Goal: Transaction & Acquisition: Purchase product/service

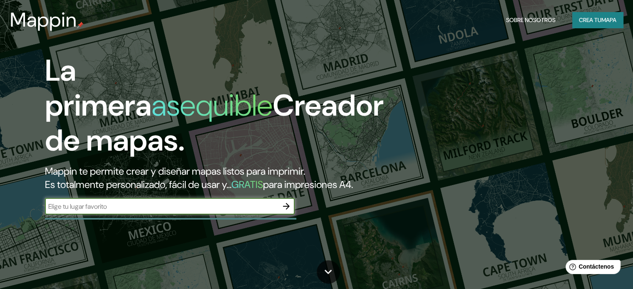
click at [183, 211] on input "text" at bounding box center [161, 207] width 233 height 10
type input "manila"
click at [287, 211] on icon "button" at bounding box center [286, 206] width 10 height 10
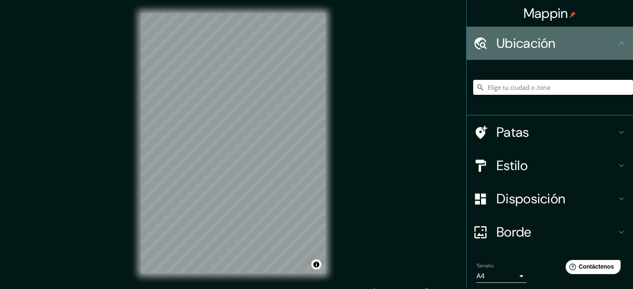
click at [555, 42] on h4 "Ubicación" at bounding box center [557, 43] width 120 height 17
click at [618, 42] on icon at bounding box center [622, 43] width 10 height 10
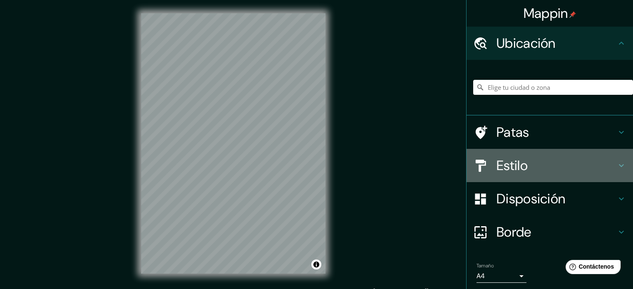
click at [557, 165] on h4 "Estilo" at bounding box center [557, 165] width 120 height 17
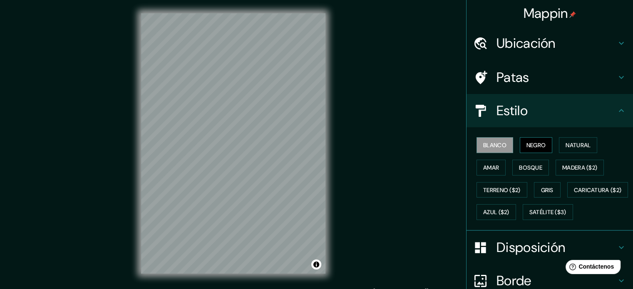
click at [531, 148] on font "Negro" at bounding box center [537, 145] width 20 height 7
click at [574, 144] on font "Natural" at bounding box center [578, 145] width 25 height 7
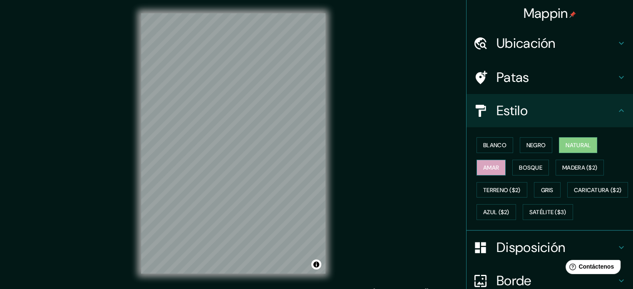
click at [489, 172] on font "Amar" at bounding box center [491, 167] width 16 height 11
click at [533, 167] on font "Bosque" at bounding box center [530, 167] width 23 height 7
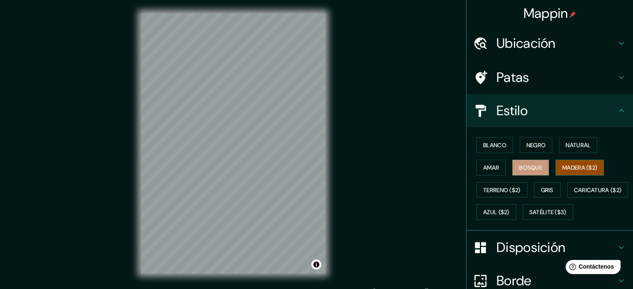
click at [570, 164] on font "Madera ($2)" at bounding box center [579, 167] width 35 height 7
click at [571, 166] on font "Madera ($2)" at bounding box center [579, 167] width 35 height 7
click at [497, 191] on font "Terreno ($2)" at bounding box center [501, 190] width 37 height 7
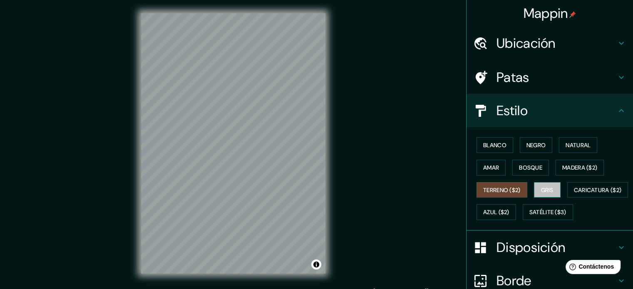
click at [541, 187] on font "Gris" at bounding box center [547, 190] width 12 height 7
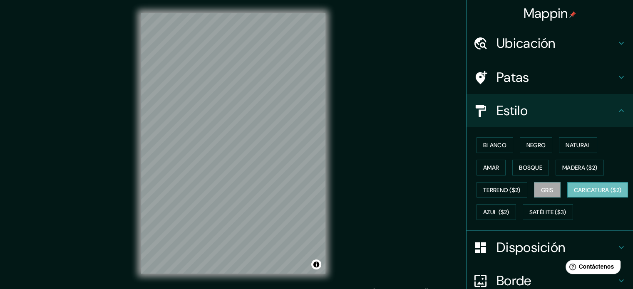
click at [567, 198] on button "Caricatura ($2)" at bounding box center [597, 190] width 61 height 16
click at [556, 201] on div "Blanco Negro Natural Amar Bosque Madera ($2) Terreno ($2) Gris Caricatura ($2) …" at bounding box center [553, 179] width 160 height 90
click at [516, 204] on button "Azul ($2)" at bounding box center [497, 212] width 40 height 16
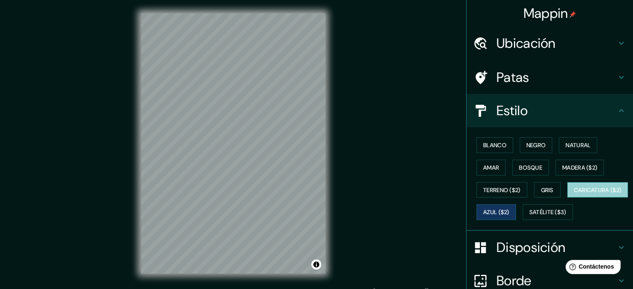
click at [574, 194] on font "Caricatura ($2)" at bounding box center [598, 190] width 48 height 7
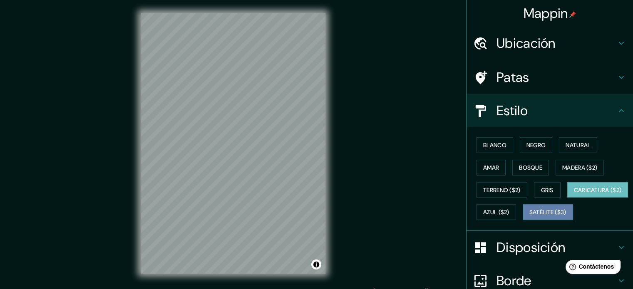
click at [523, 220] on button "Satélite ($3)" at bounding box center [548, 212] width 50 height 16
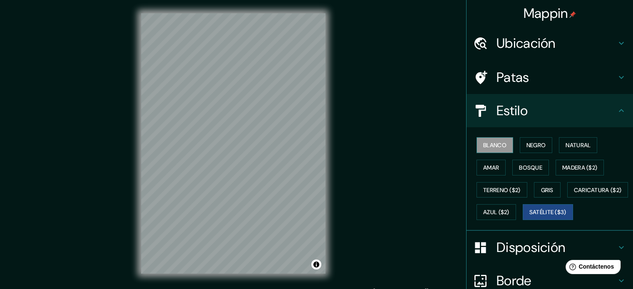
click at [491, 139] on button "Blanco" at bounding box center [495, 145] width 37 height 16
click at [518, 71] on font "Patas" at bounding box center [513, 77] width 33 height 17
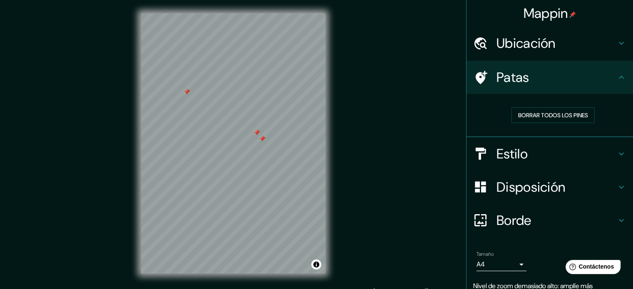
click at [187, 95] on div at bounding box center [187, 92] width 7 height 7
click at [255, 132] on div at bounding box center [257, 132] width 7 height 7
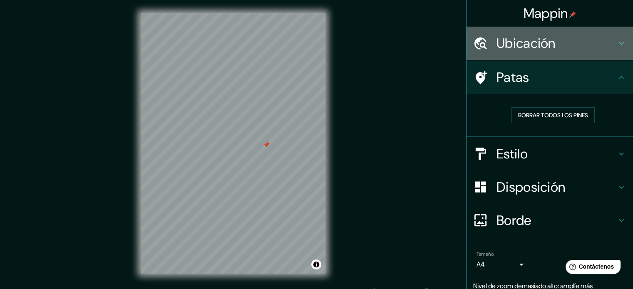
click at [538, 44] on font "Ubicación" at bounding box center [526, 43] width 59 height 17
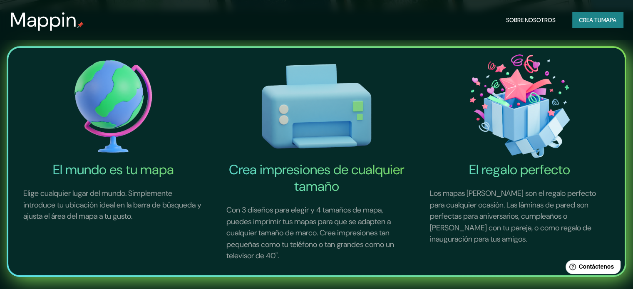
scroll to position [291, 0]
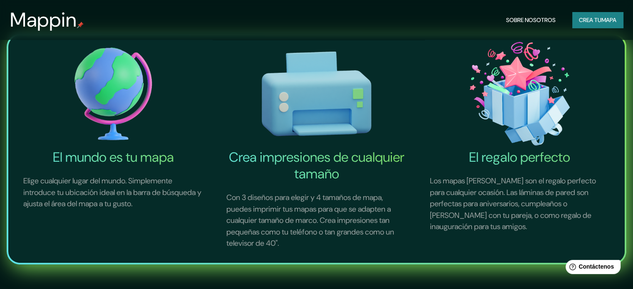
click at [269, 164] on font "Crea impresiones de cualquier tamaño" at bounding box center [317, 166] width 176 height 34
click at [299, 117] on img at bounding box center [316, 94] width 200 height 111
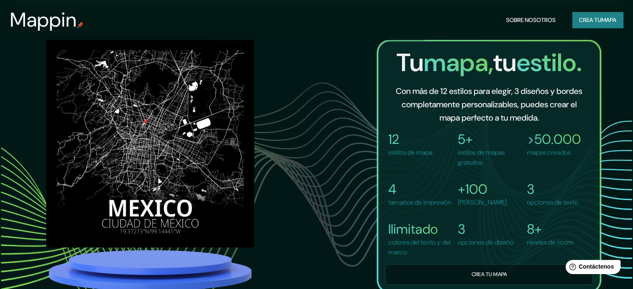
scroll to position [583, 0]
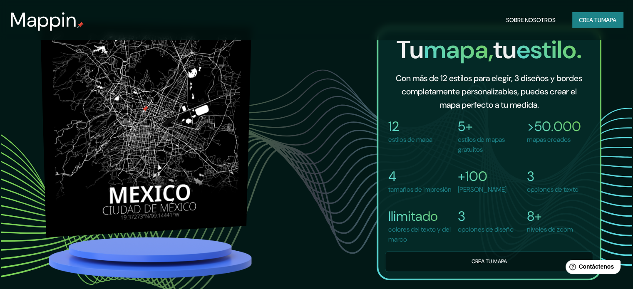
click at [200, 162] on img at bounding box center [145, 130] width 211 height 216
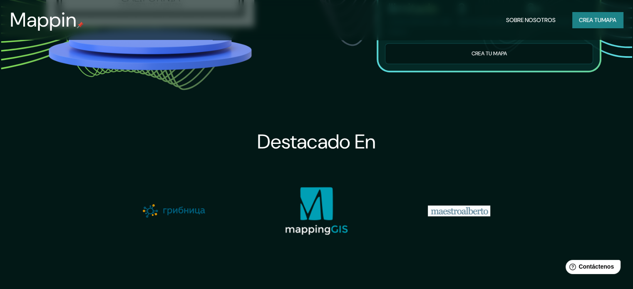
scroll to position [666, 0]
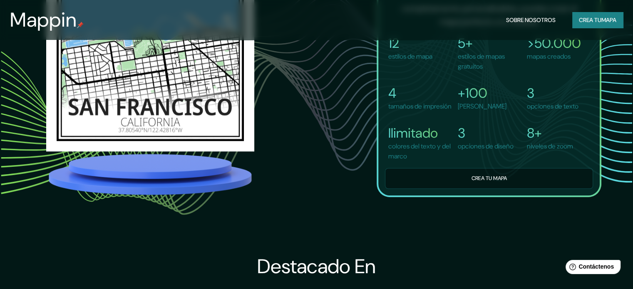
click at [446, 196] on div "Tu mapa, tu estilo. Con más de 12 estilos para elegir, 3 diseños y bordes compl…" at bounding box center [489, 70] width 225 height 254
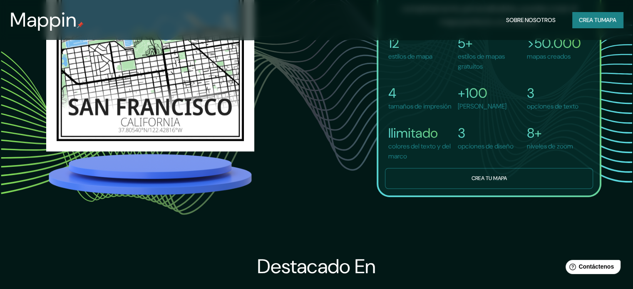
click at [446, 184] on button "Crea tu mapa" at bounding box center [489, 178] width 208 height 20
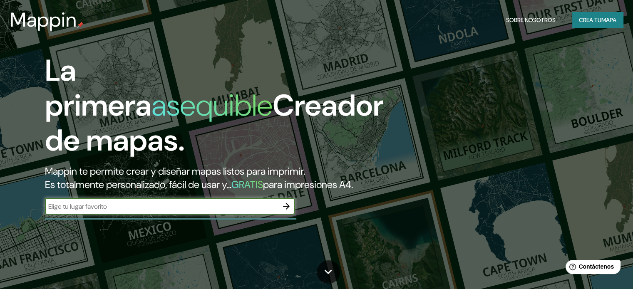
click at [200, 211] on input "text" at bounding box center [161, 207] width 233 height 10
type input "filipinas"
click at [282, 211] on icon "button" at bounding box center [286, 206] width 10 height 10
click at [145, 211] on input "text" at bounding box center [161, 207] width 233 height 10
click at [108, 211] on input "text" at bounding box center [161, 207] width 233 height 10
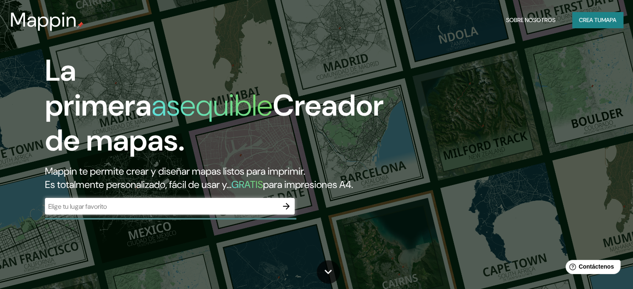
drag, startPoint x: 343, startPoint y: 191, endPoint x: 336, endPoint y: 189, distance: 7.5
click at [341, 191] on font "para impresiones A4." at bounding box center [308, 184] width 90 height 13
click at [333, 189] on font "para impresiones A4." at bounding box center [308, 184] width 90 height 13
drag, startPoint x: 298, startPoint y: 189, endPoint x: 283, endPoint y: 189, distance: 14.6
click at [286, 189] on font "para impresiones A4." at bounding box center [308, 184] width 90 height 13
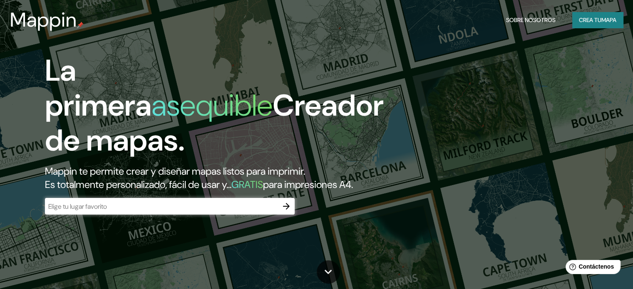
click at [263, 186] on font "GRATIS" at bounding box center [247, 184] width 32 height 13
click at [316, 192] on h2 "Mappin te permite crear y diseñar mapas listos para imprimir. Es totalmente per…" at bounding box center [203, 178] width 317 height 27
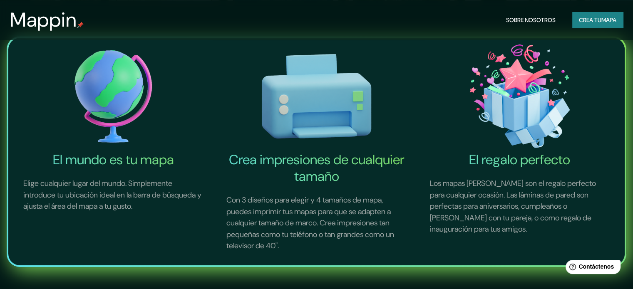
scroll to position [333, 0]
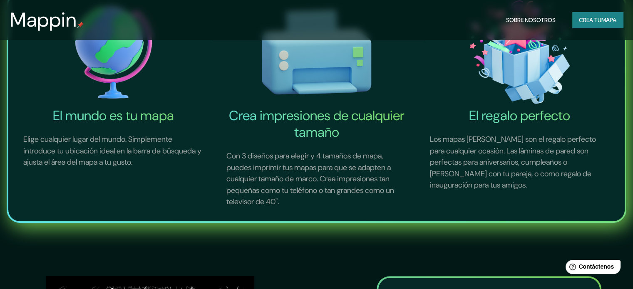
click at [221, 138] on h4 "Crea impresiones de cualquier tamaño" at bounding box center [316, 123] width 200 height 33
click at [112, 126] on p "Elige cualquier lugar del mundo. Simplemente introduce tu ubicación ideal en la…" at bounding box center [113, 151] width 200 height 55
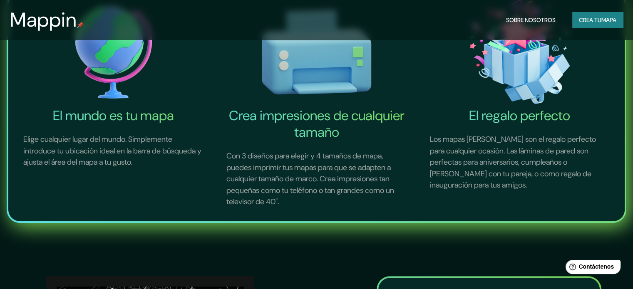
click at [95, 112] on font "El mundo es tu mapa" at bounding box center [113, 115] width 121 height 17
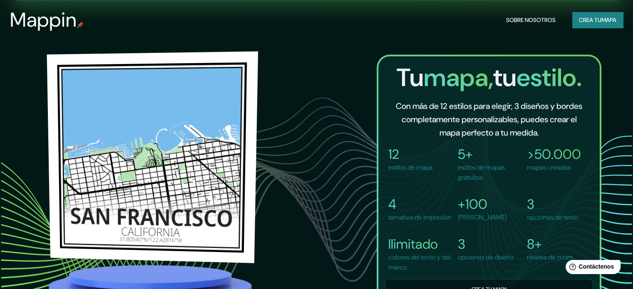
scroll to position [583, 0]
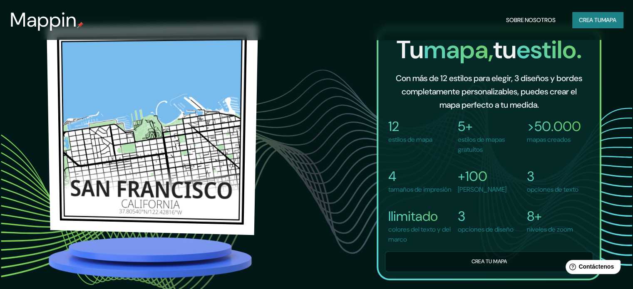
click at [127, 152] on img at bounding box center [152, 129] width 211 height 212
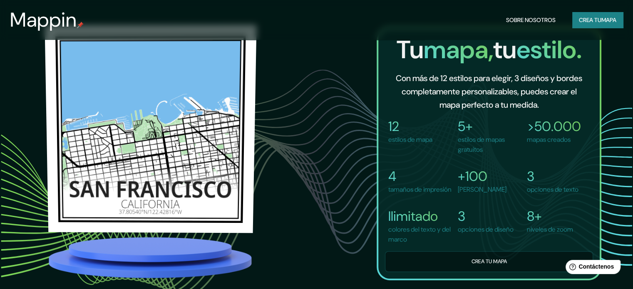
click at [146, 152] on img at bounding box center [151, 129] width 212 height 209
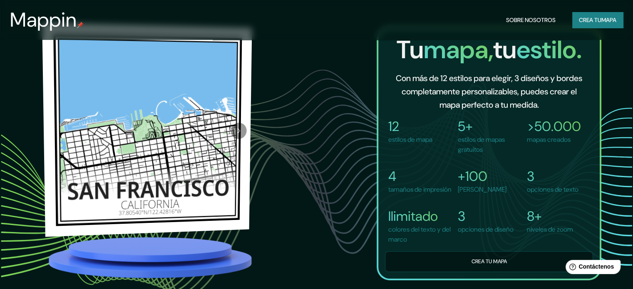
click at [226, 148] on div at bounding box center [239, 129] width 26 height 205
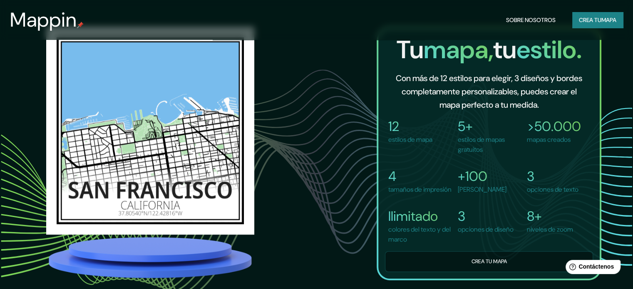
drag, startPoint x: 271, startPoint y: 131, endPoint x: 20, endPoint y: 142, distance: 252.1
click at [20, 142] on div "Tu mapa, tu estilo. Con más de 12 estilos para elegir, 3 diseños y bordes compl…" at bounding box center [316, 153] width 633 height 289
click at [295, 155] on div "Tu mapa, tu estilo. Con más de 12 estilos para elegir, 3 diseños y bordes compl…" at bounding box center [317, 154] width 570 height 254
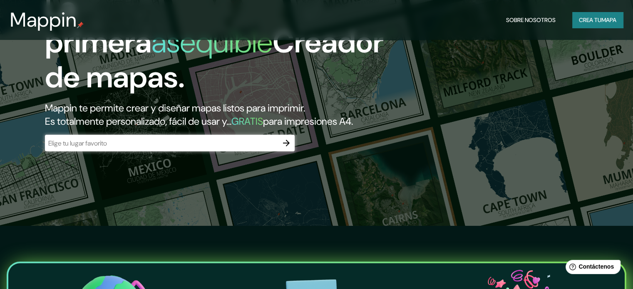
scroll to position [0, 0]
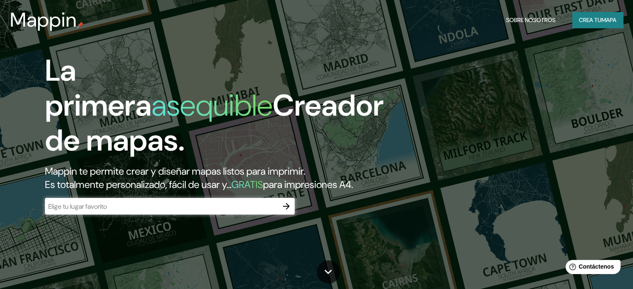
click at [611, 16] on font "mapa" at bounding box center [609, 20] width 15 height 11
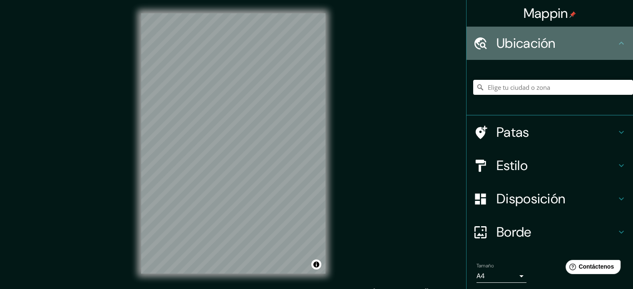
click at [540, 47] on font "Ubicación" at bounding box center [526, 43] width 59 height 17
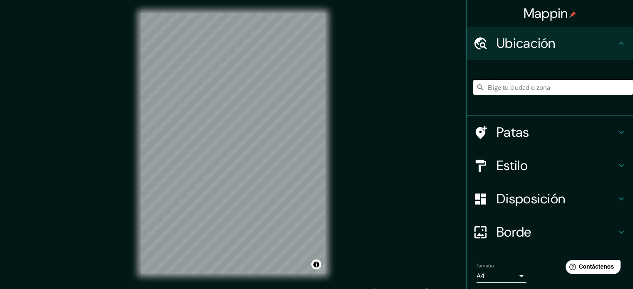
click at [555, 85] on input "Elige tu ciudad o zona" at bounding box center [553, 87] width 160 height 15
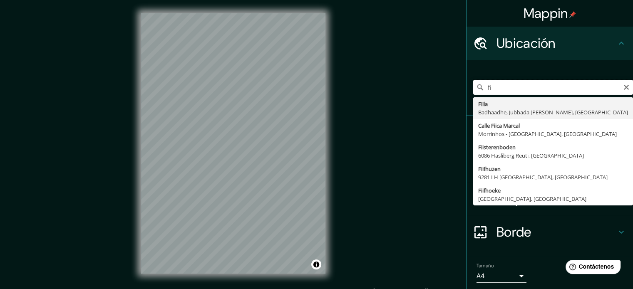
type input "f"
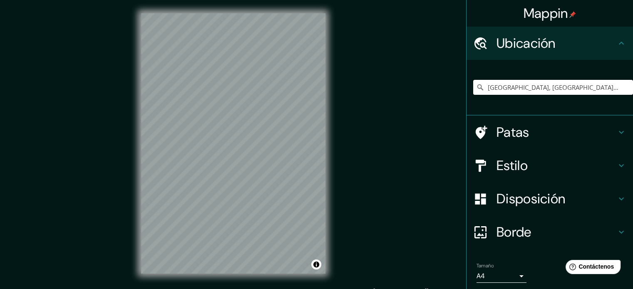
type input "Asia, Departamento de Lima, Perú"
